Goal: Navigation & Orientation: Find specific page/section

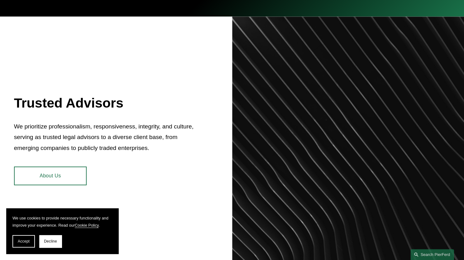
scroll to position [218, 0]
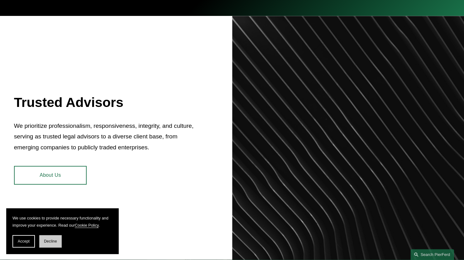
click at [59, 243] on button "Decline" at bounding box center [50, 241] width 22 height 12
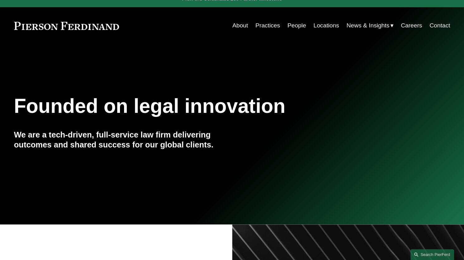
scroll to position [0, 0]
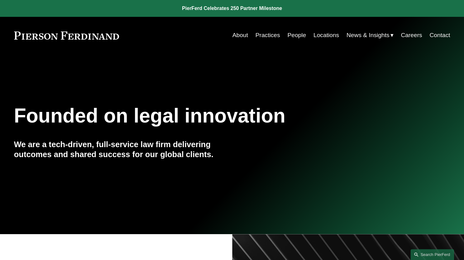
click at [241, 33] on link "About" at bounding box center [241, 35] width 16 height 12
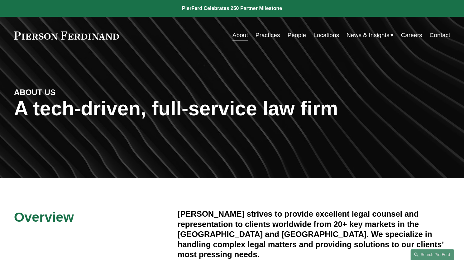
click at [266, 36] on link "Practices" at bounding box center [268, 35] width 25 height 12
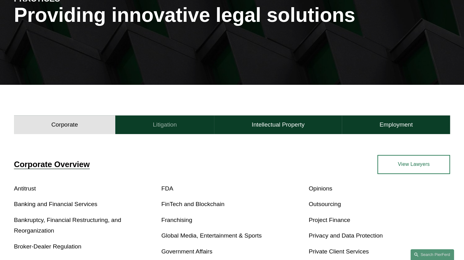
scroll to position [125, 0]
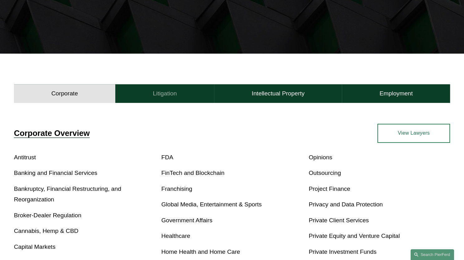
click at [171, 96] on h4 "Litigation" at bounding box center [165, 93] width 24 height 7
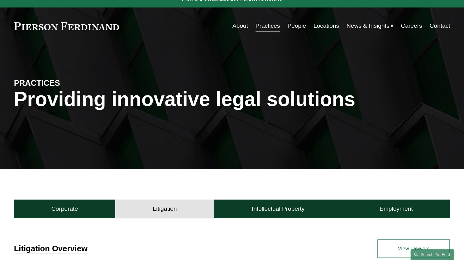
scroll to position [0, 0]
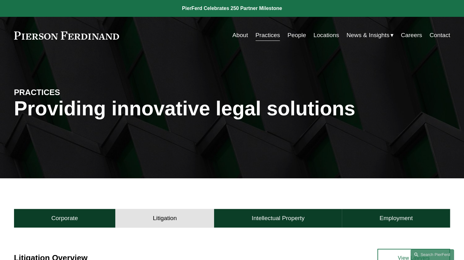
click at [296, 35] on link "People" at bounding box center [296, 35] width 19 height 12
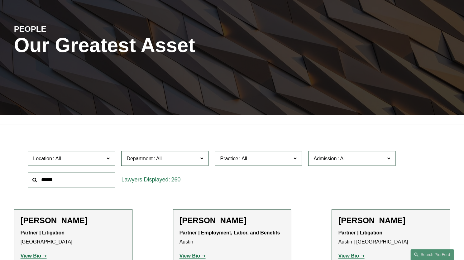
scroll to position [156, 0]
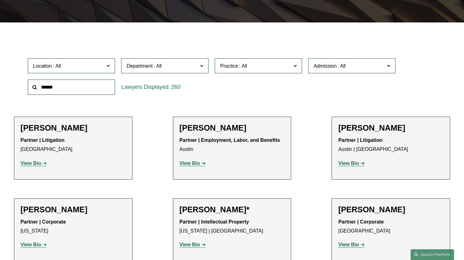
click at [105, 64] on label "Location" at bounding box center [71, 65] width 87 height 15
click at [0, 0] on link "New York" at bounding box center [0, 0] width 0 height 0
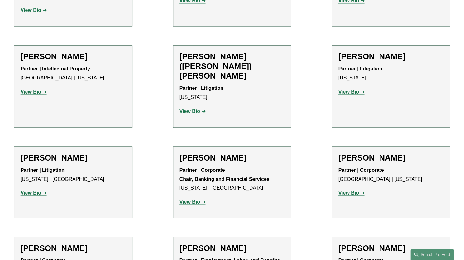
scroll to position [582, 0]
